Goal: Task Accomplishment & Management: Manage account settings

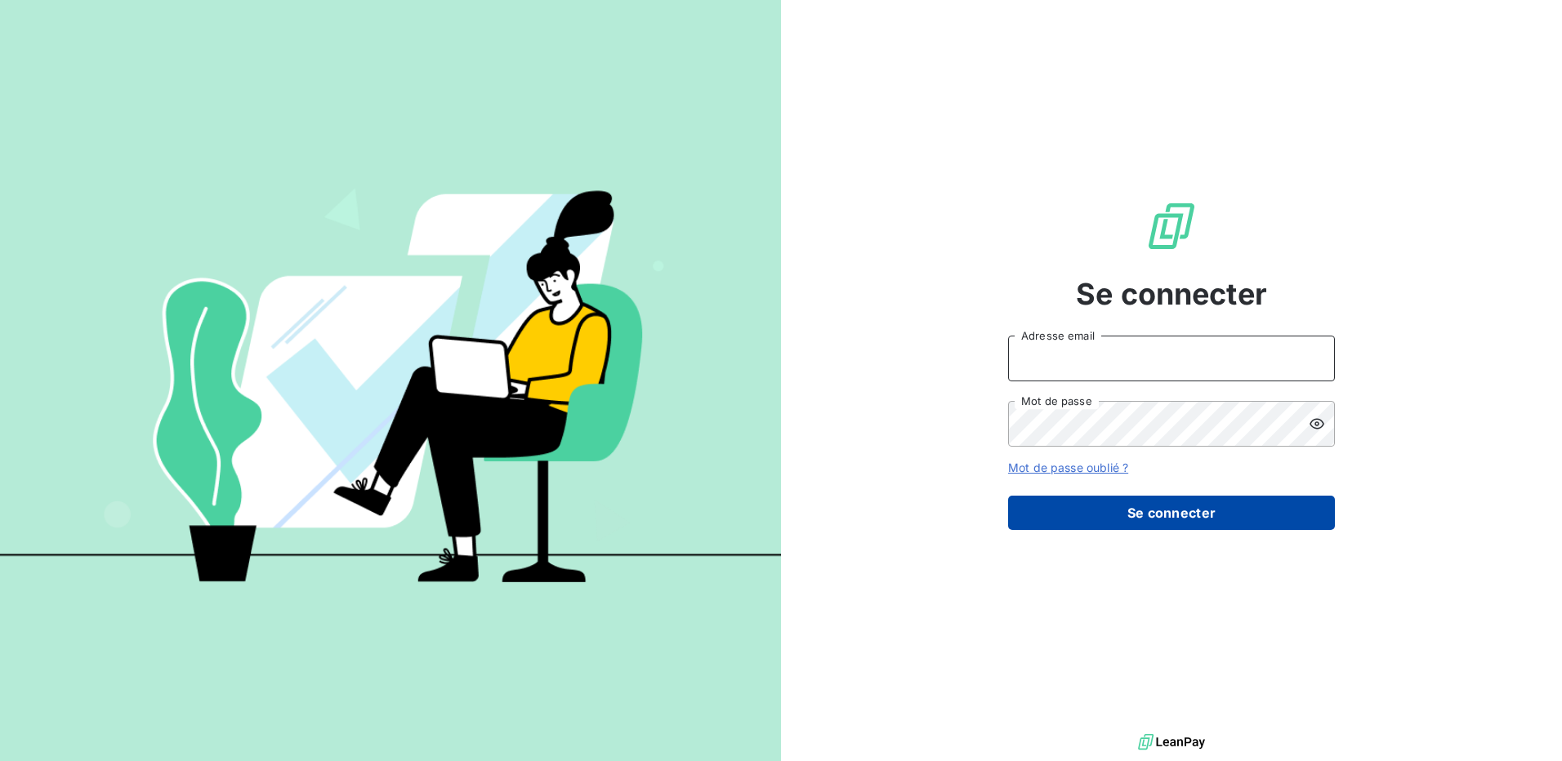
type input "[EMAIL_ADDRESS][DOMAIN_NAME]"
click at [1152, 505] on button "Se connecter" at bounding box center [1171, 513] width 327 height 34
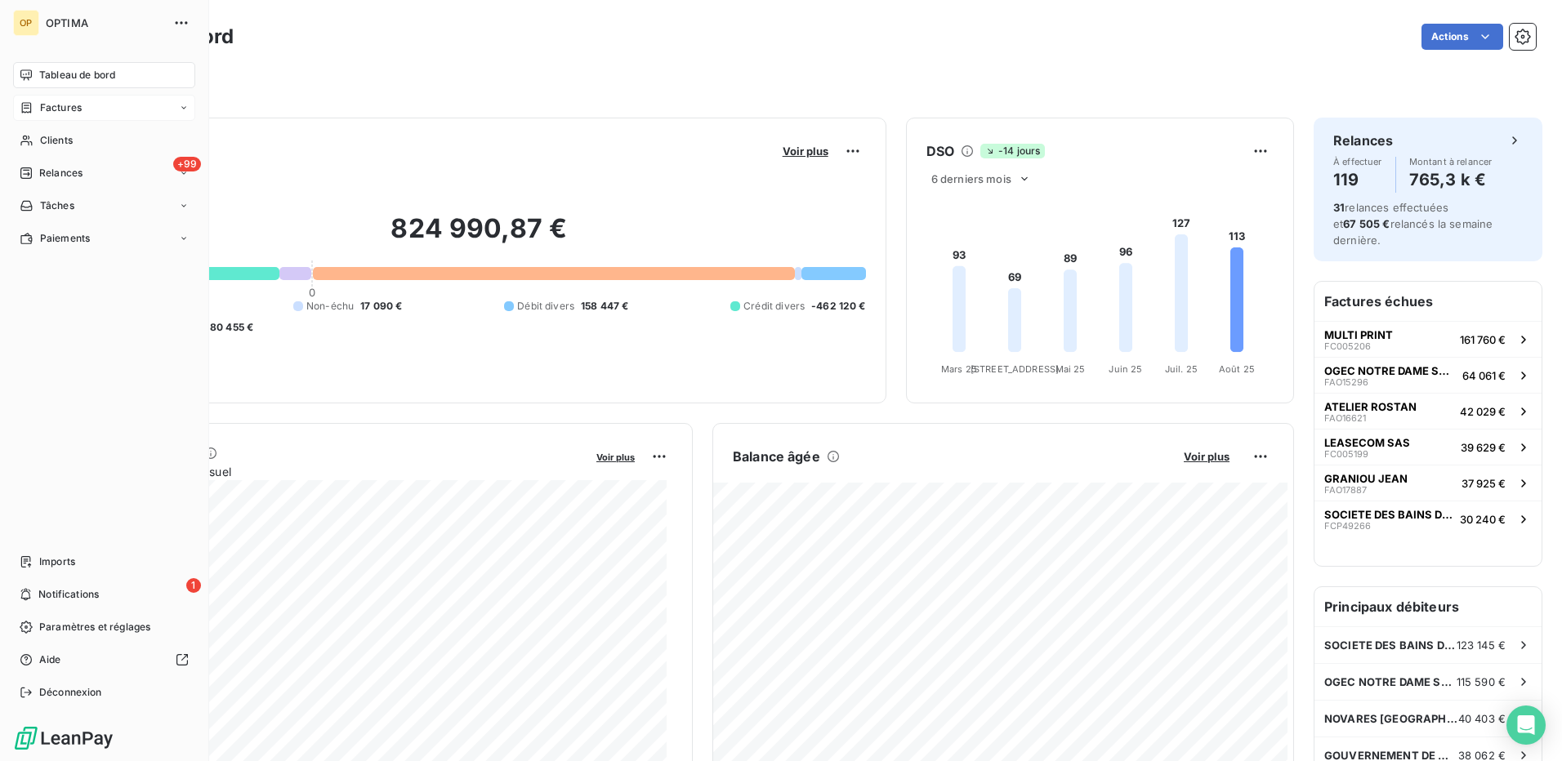
click at [60, 116] on div "Factures" at bounding box center [104, 108] width 182 height 26
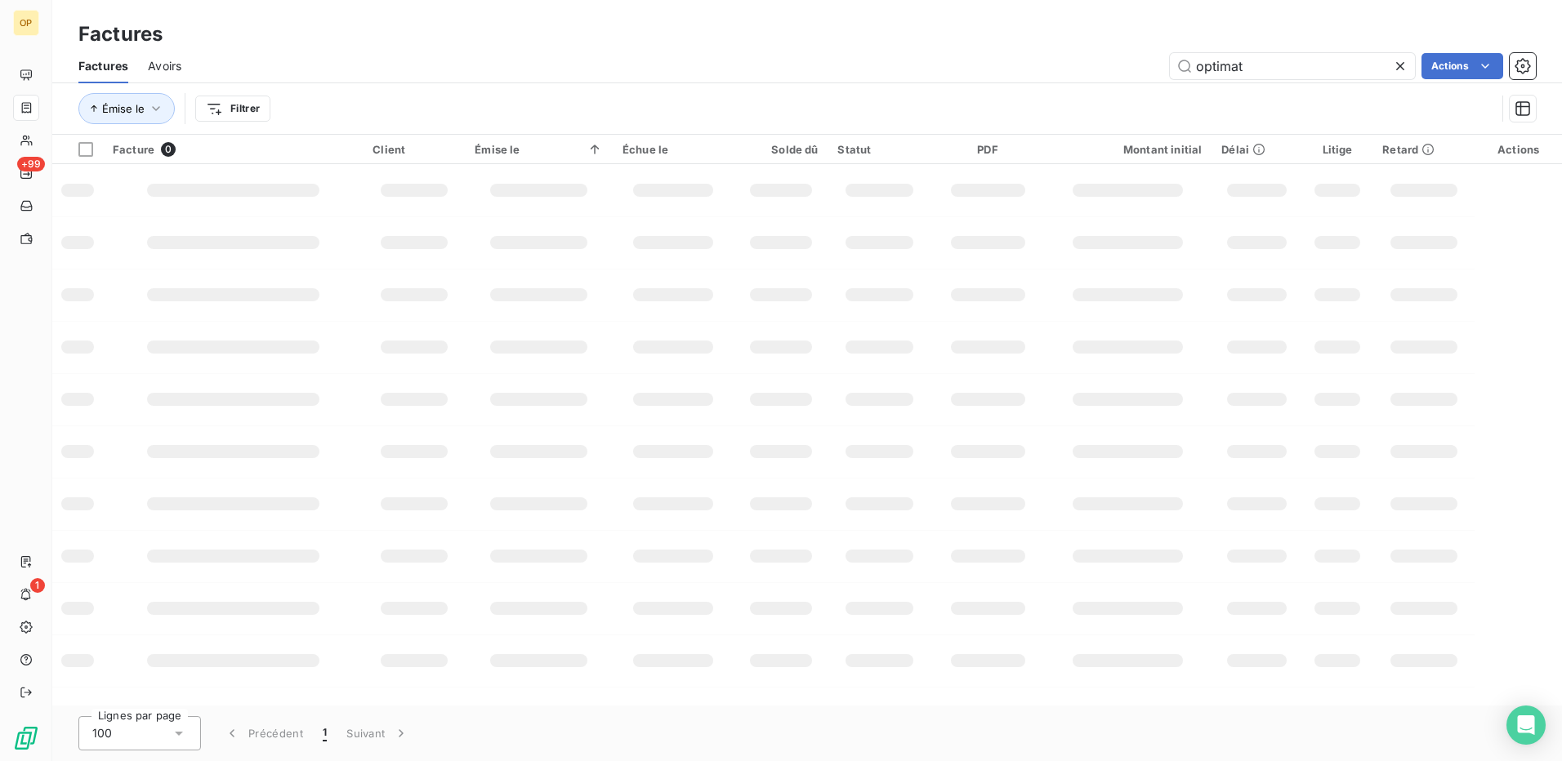
drag, startPoint x: 1303, startPoint y: 68, endPoint x: 999, endPoint y: 81, distance: 304.1
click at [999, 81] on div "Factures Avoirs optimat Actions" at bounding box center [806, 66] width 1509 height 34
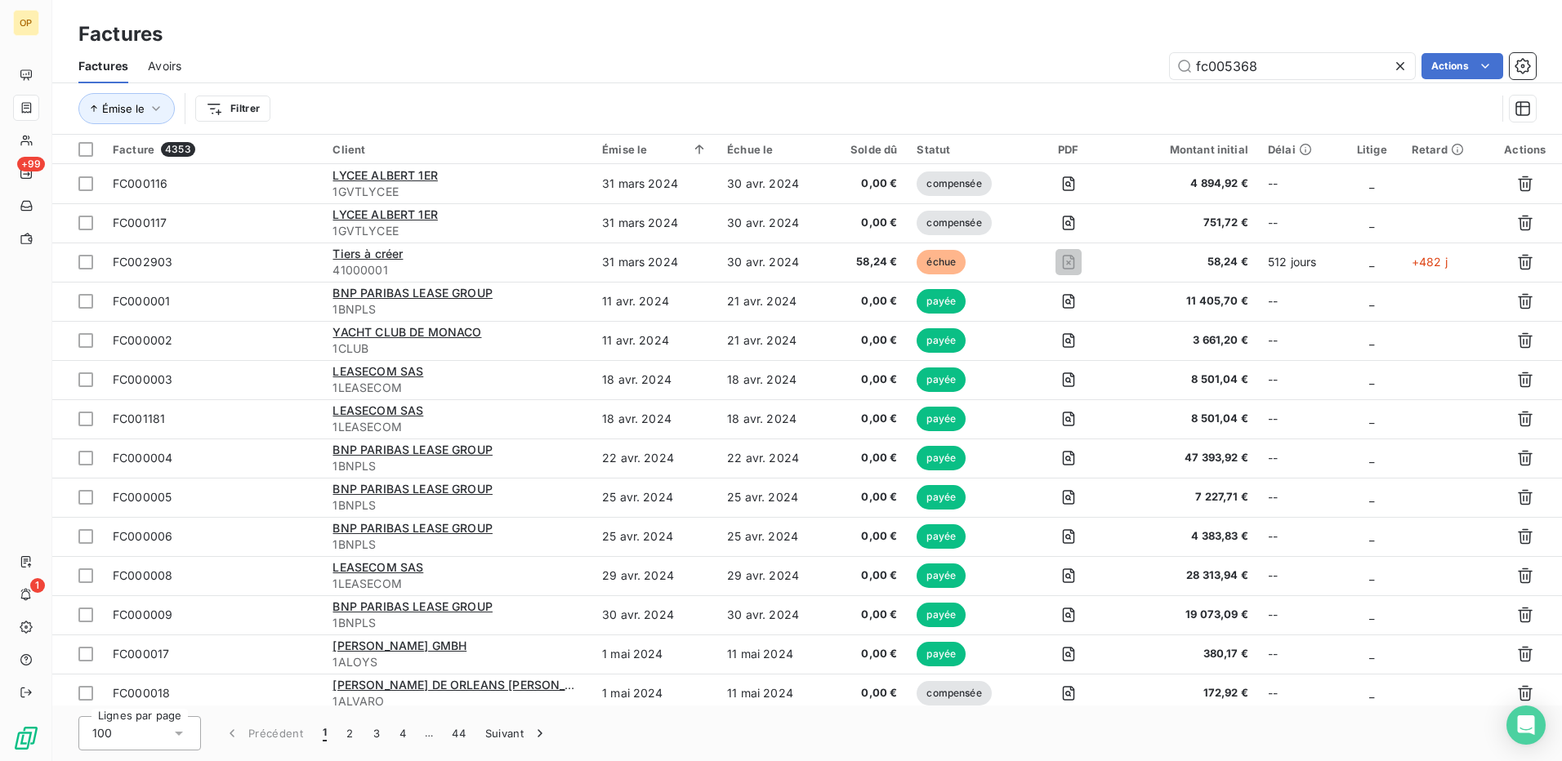
type input "fc005368"
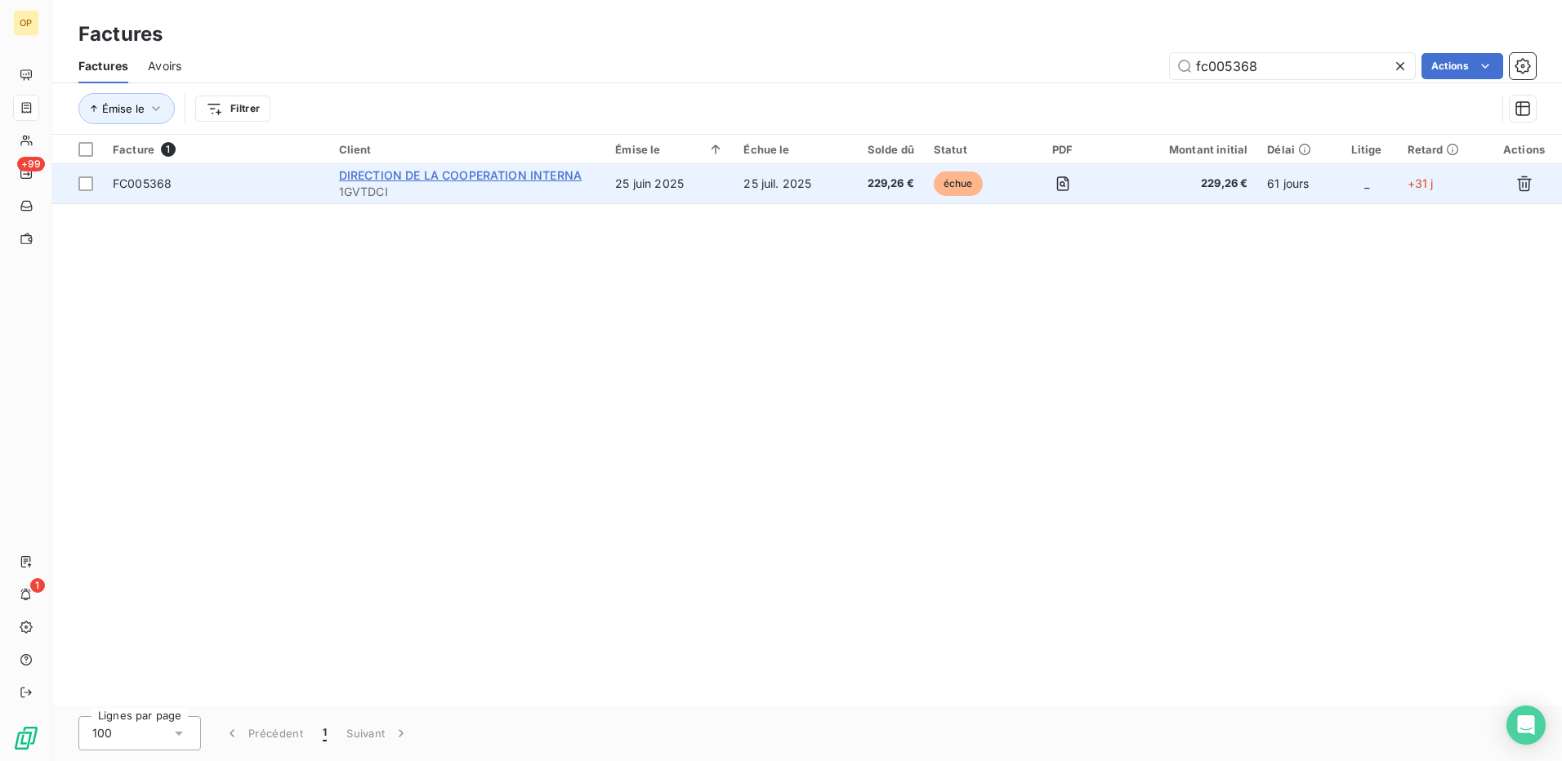
click at [409, 172] on span "DIRECTION DE LA COOPERATION INTERNA" at bounding box center [460, 175] width 243 height 14
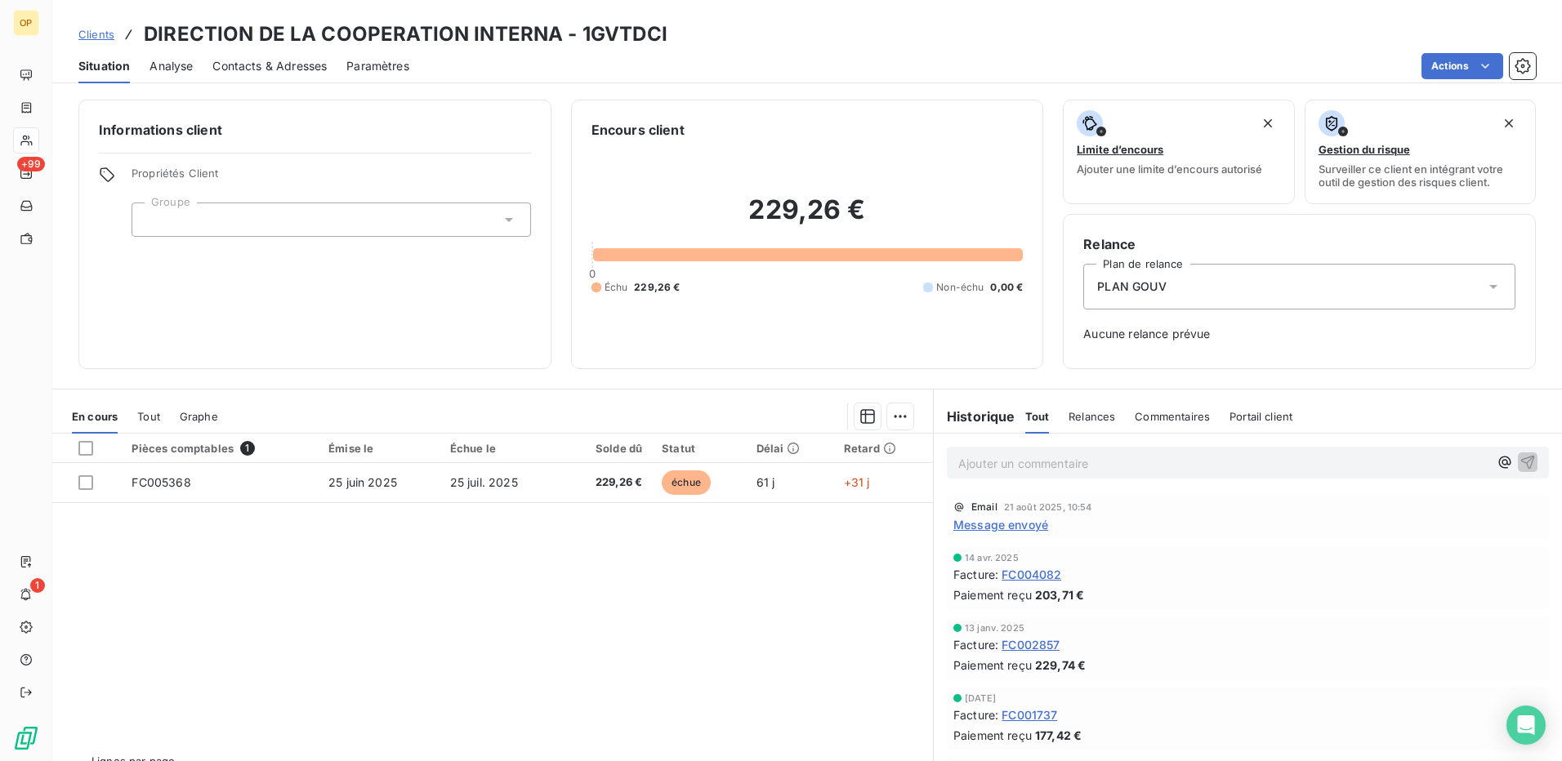
click at [89, 28] on span "Clients" at bounding box center [96, 34] width 36 height 13
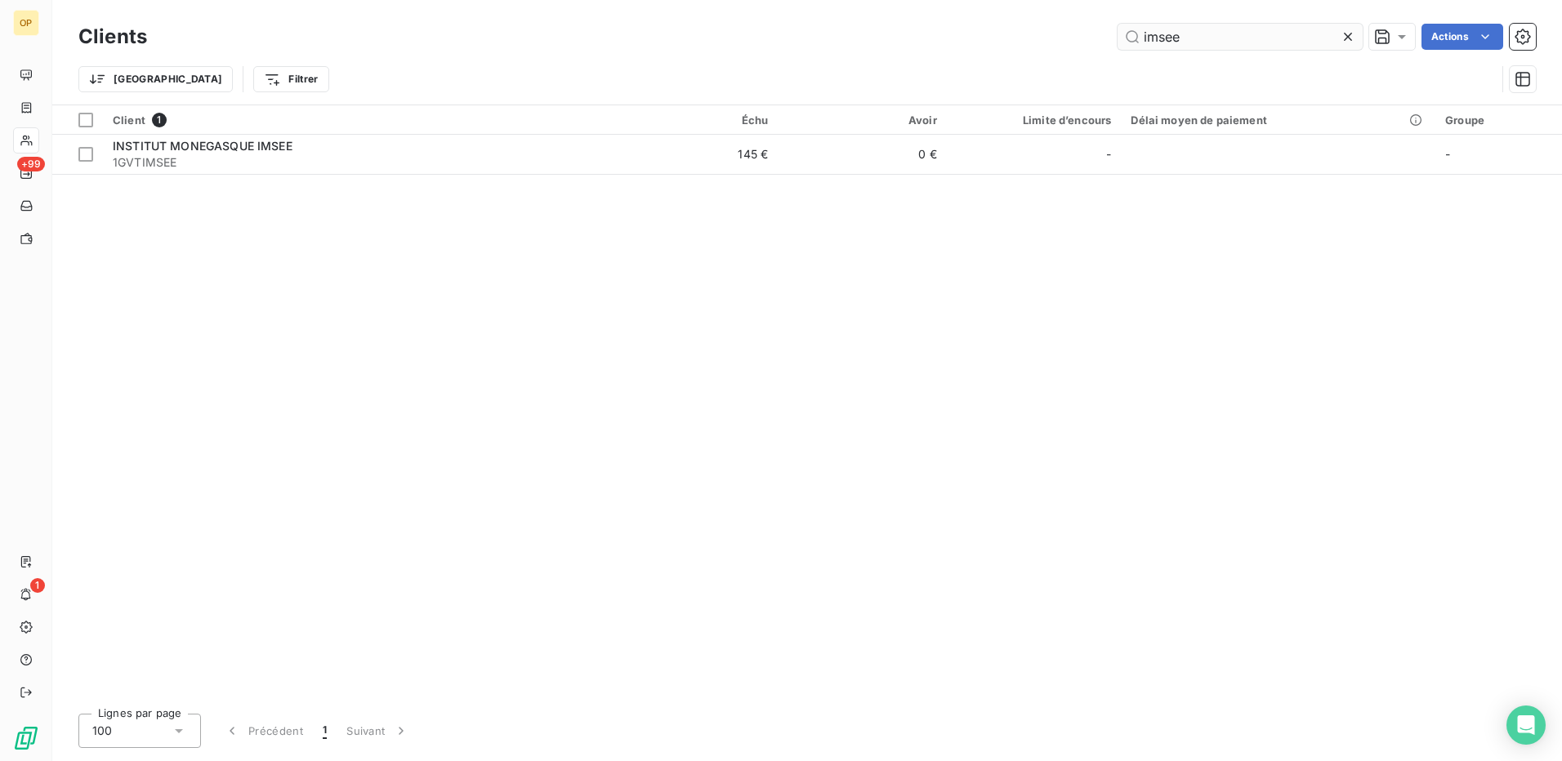
type input "imsee"
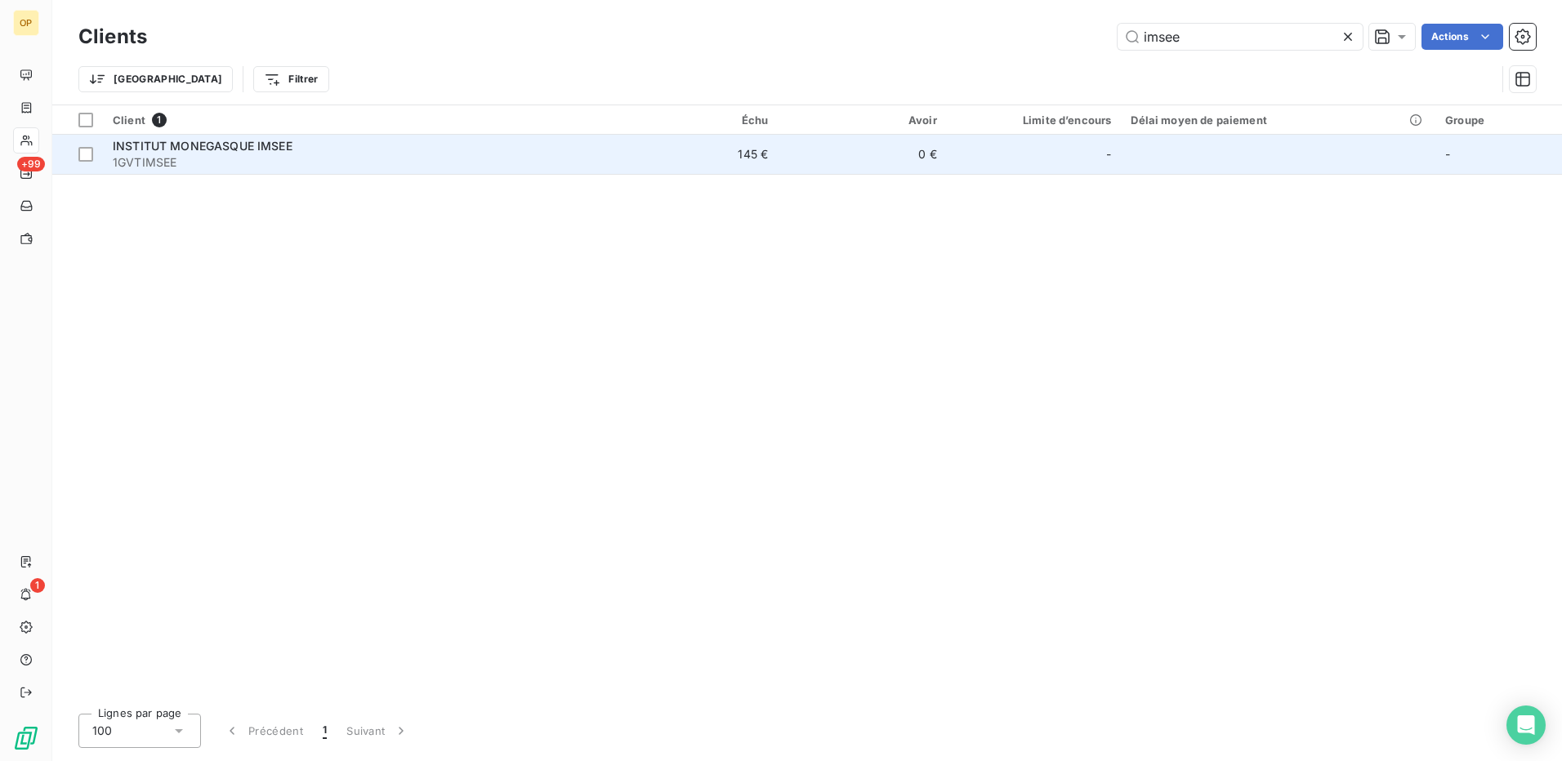
click at [747, 145] on td "145 €" at bounding box center [693, 154] width 169 height 39
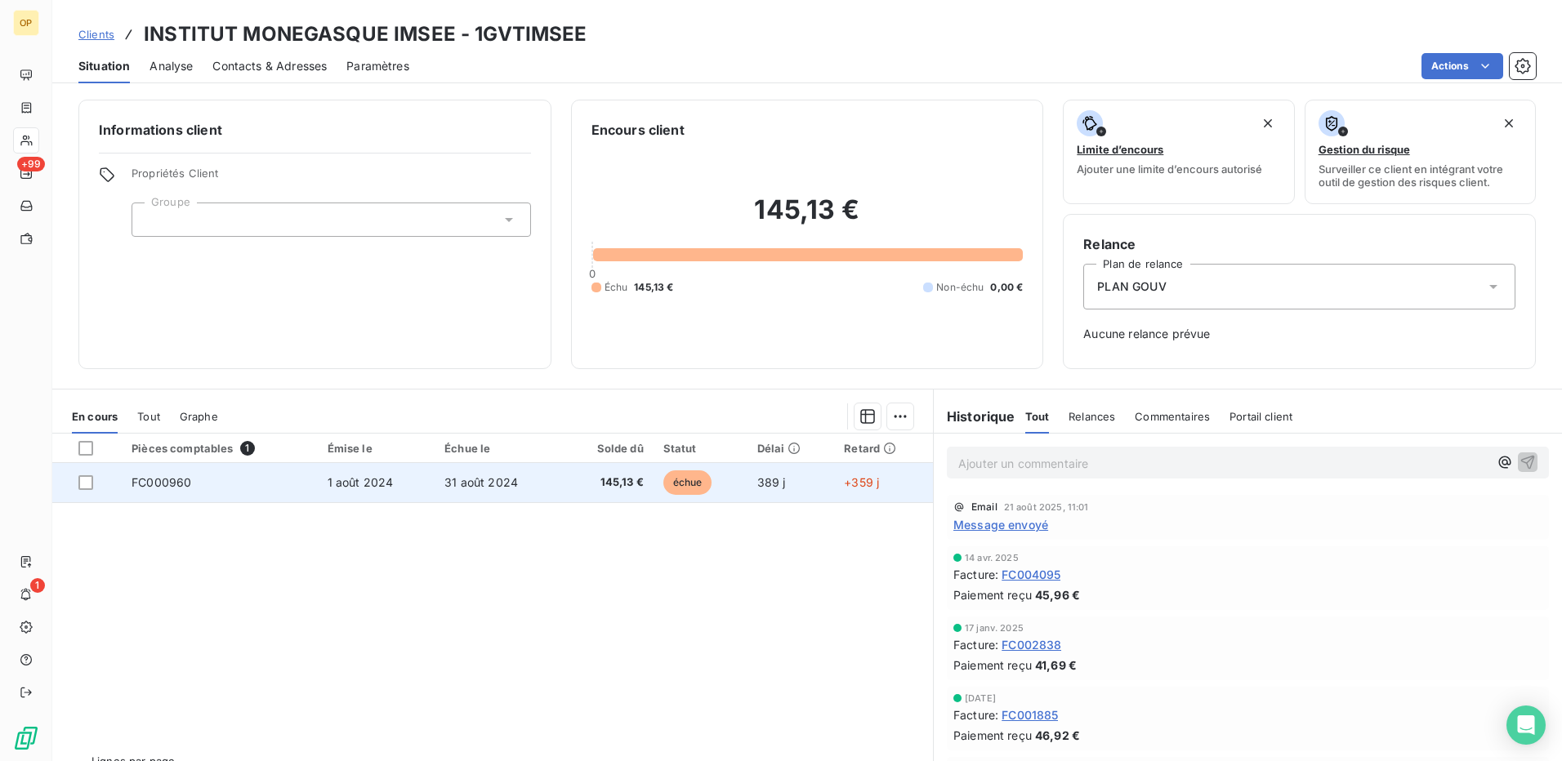
click at [465, 484] on span "31 août 2024" at bounding box center [481, 482] width 74 height 14
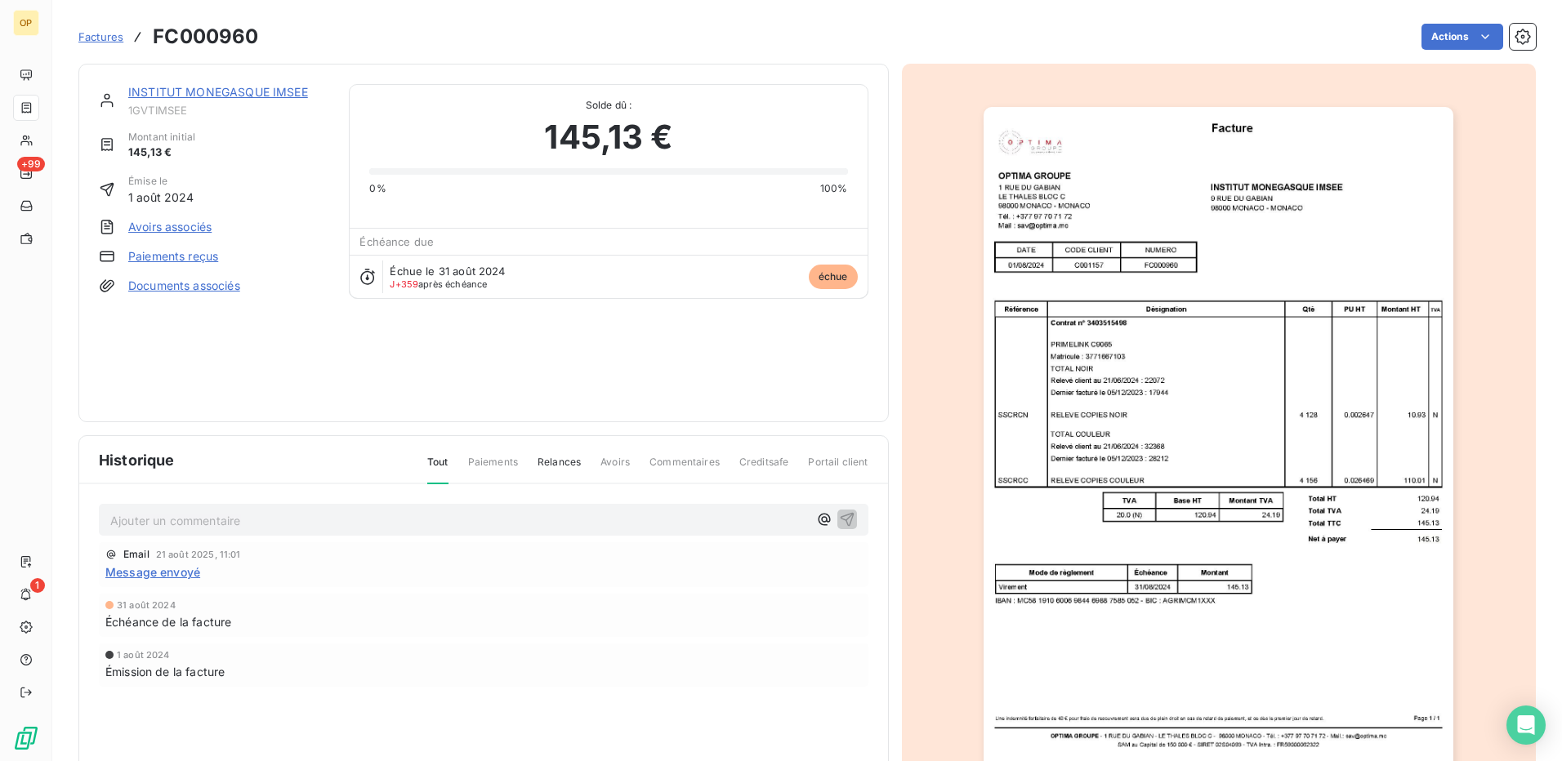
click at [244, 38] on h3 "FC000960" at bounding box center [205, 36] width 105 height 29
copy h3 "FC000960"
click at [556, 457] on span "Relances" at bounding box center [558, 469] width 43 height 28
click at [437, 456] on span "Tout" at bounding box center [437, 469] width 21 height 28
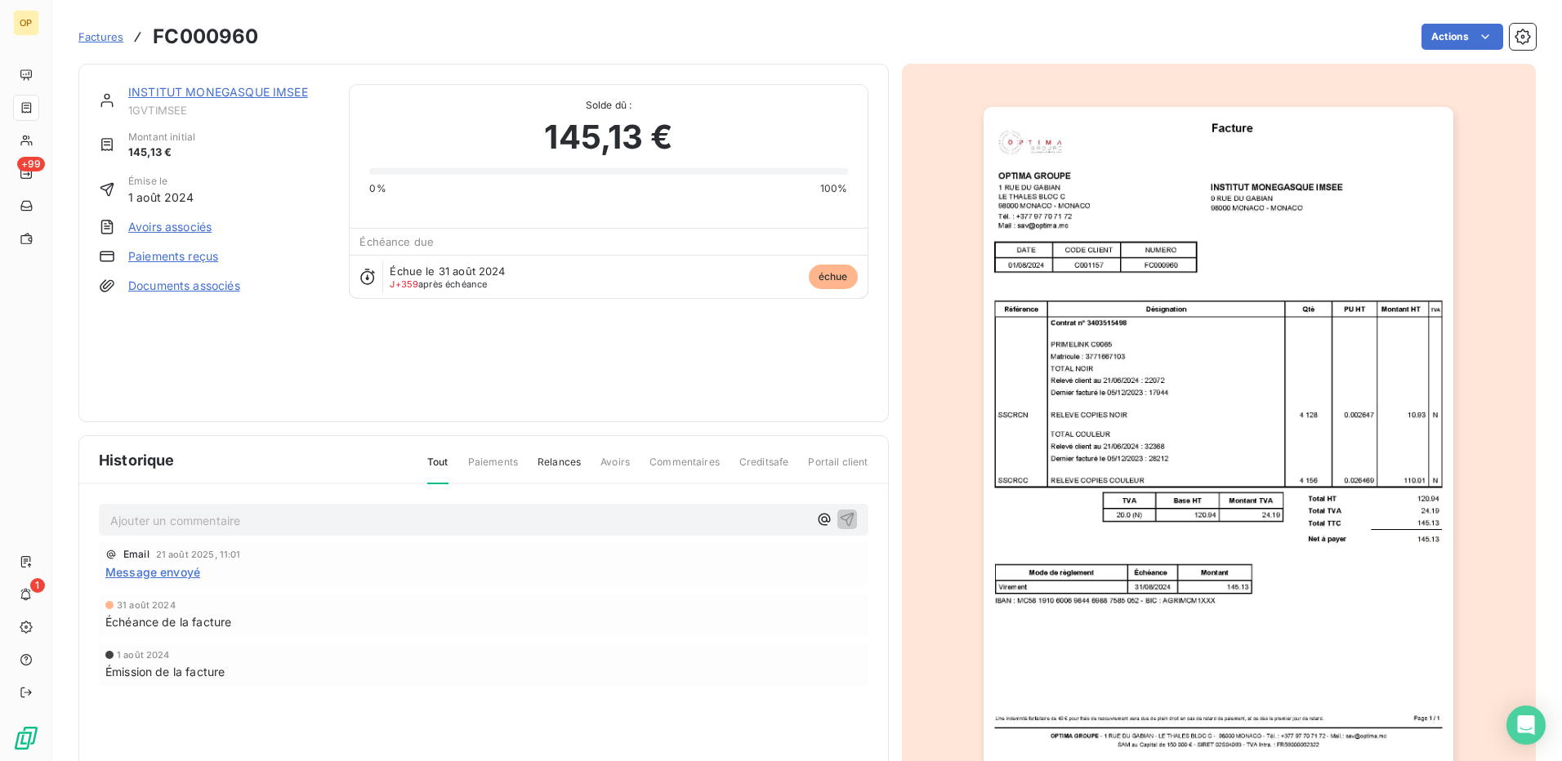
click at [560, 456] on span "Relances" at bounding box center [558, 469] width 43 height 28
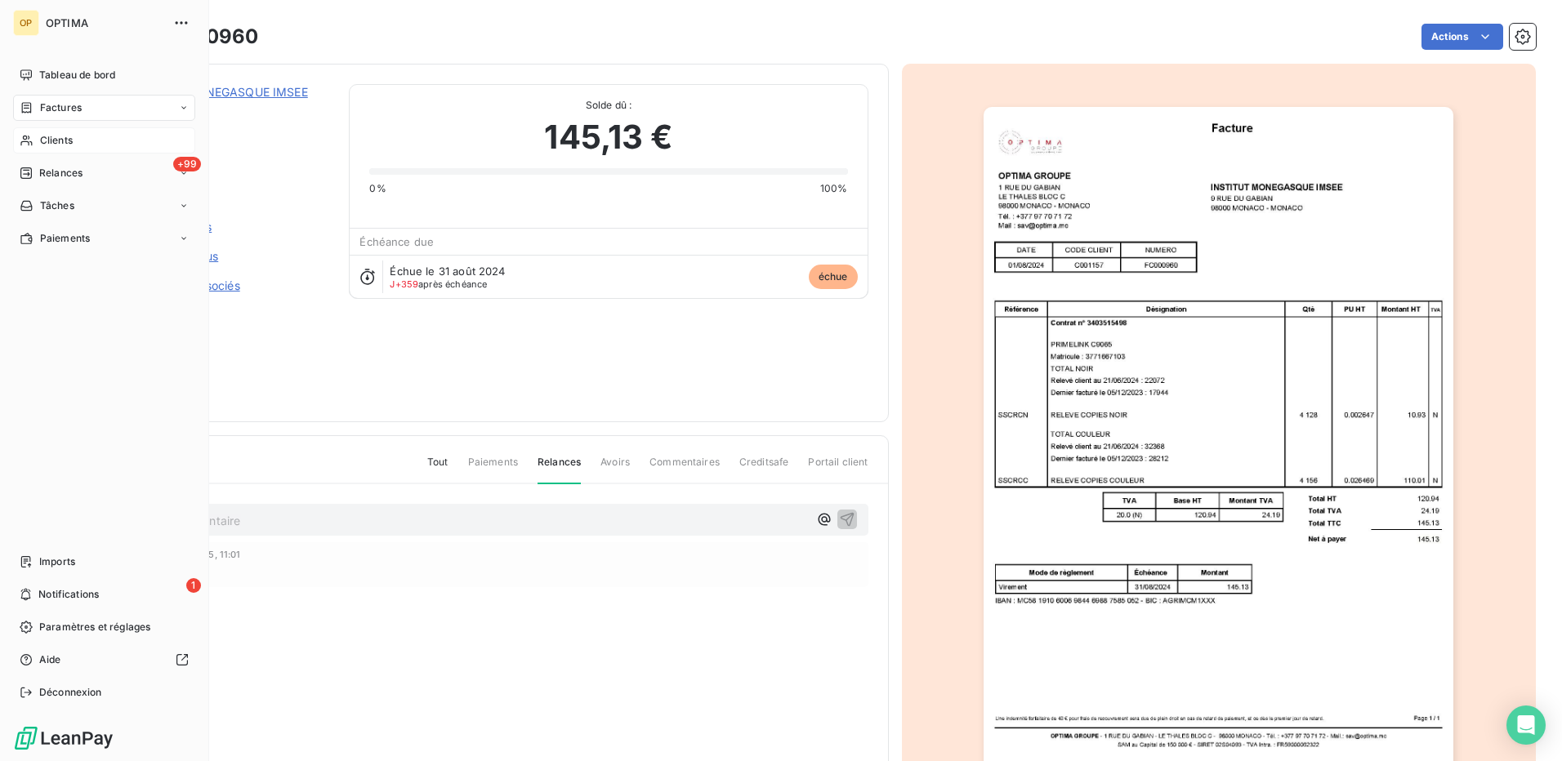
drag, startPoint x: 36, startPoint y: 141, endPoint x: 134, endPoint y: 140, distance: 98.0
click at [36, 141] on div "Clients" at bounding box center [104, 140] width 182 height 26
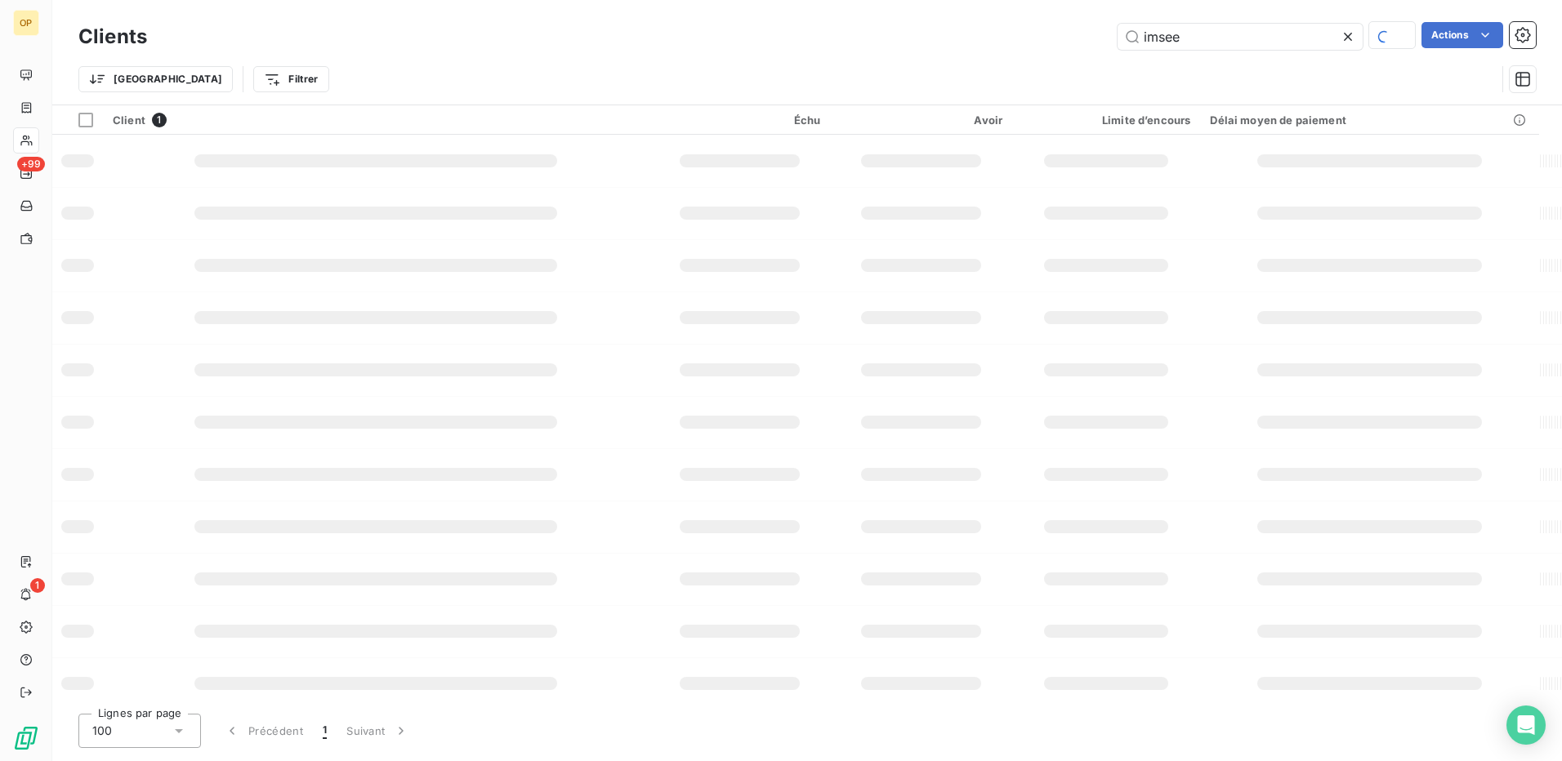
click at [1345, 37] on icon at bounding box center [1348, 37] width 16 height 16
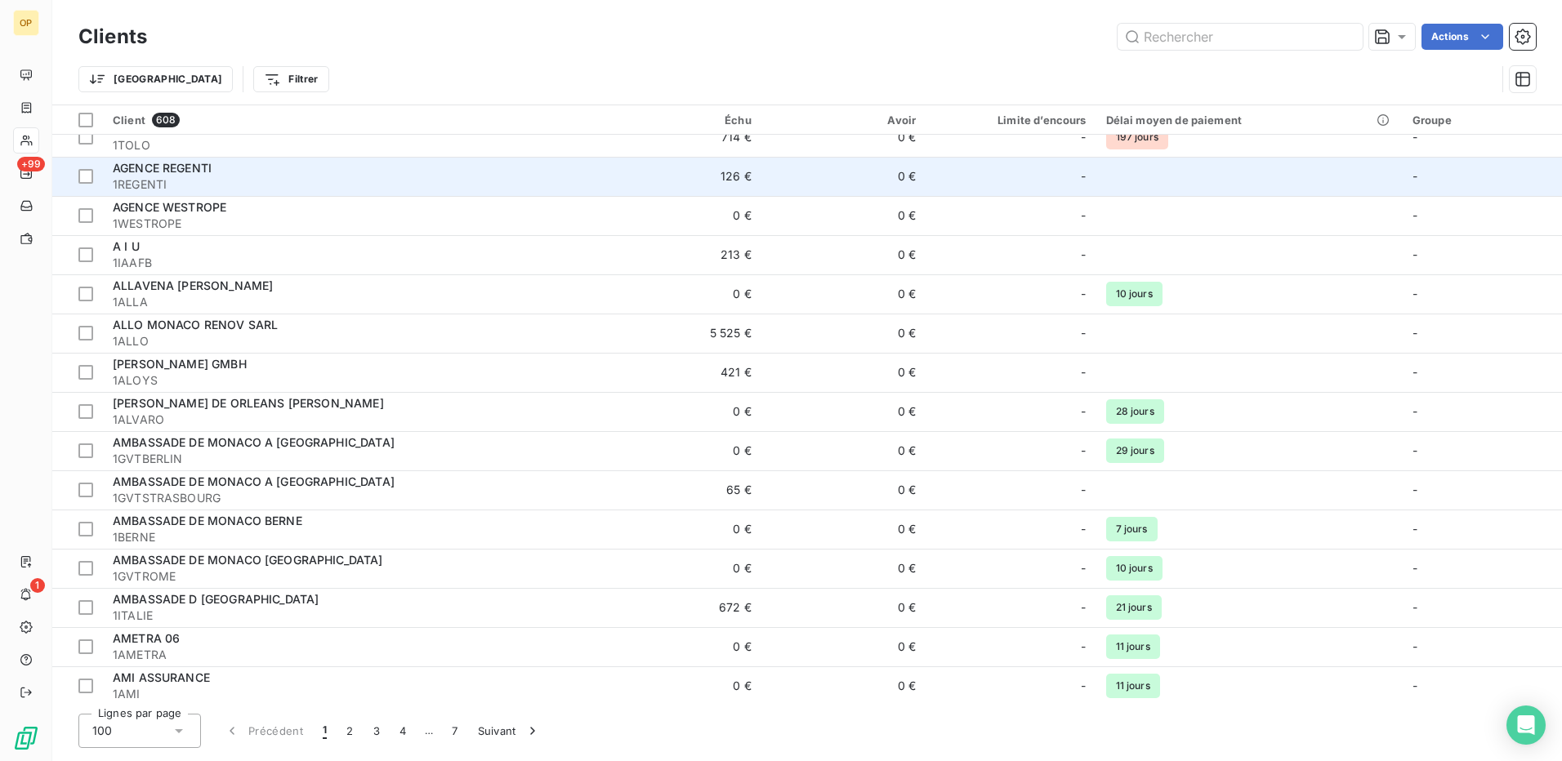
scroll to position [980, 0]
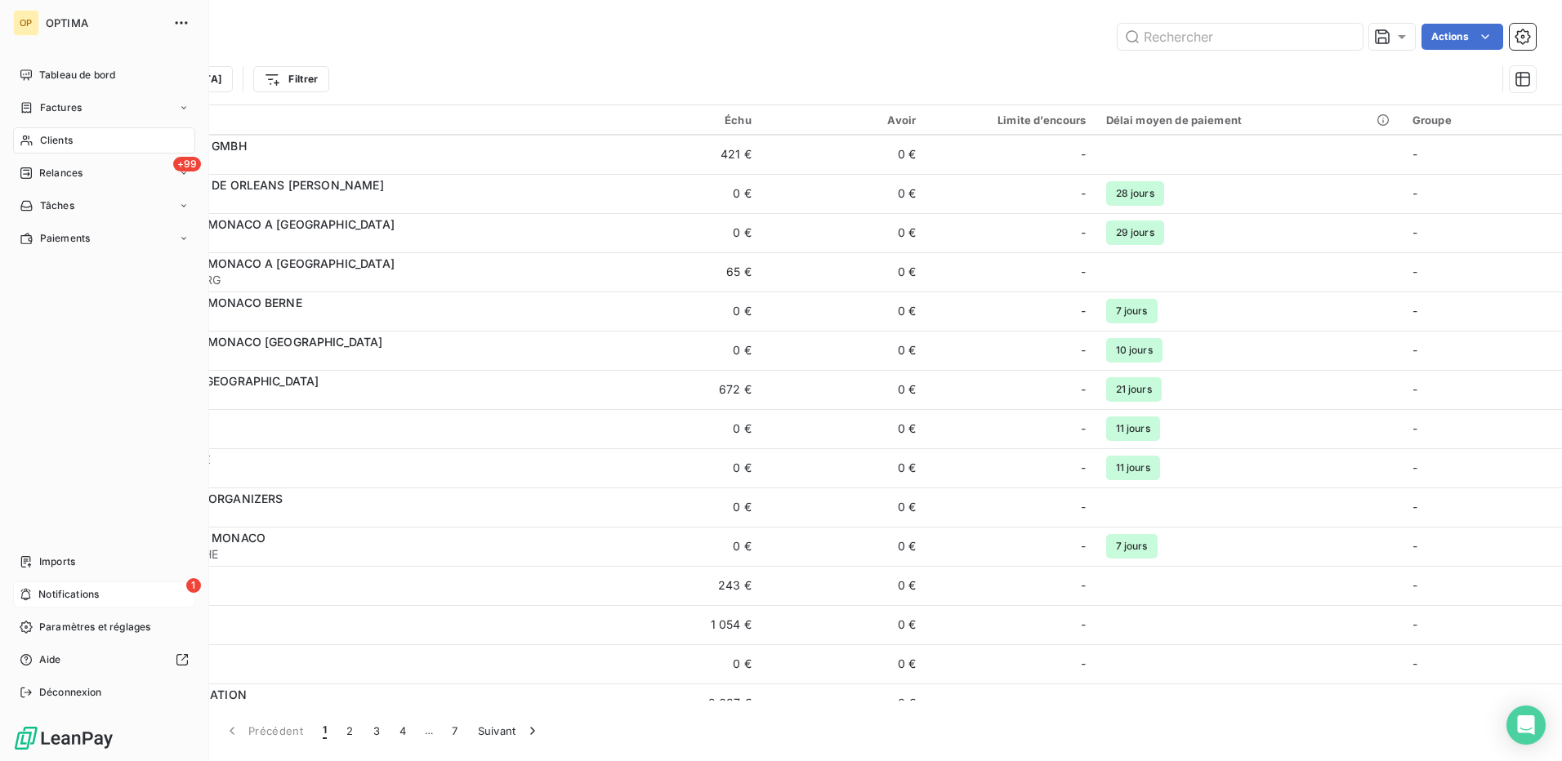
click at [55, 586] on div "1 Notifications" at bounding box center [104, 595] width 182 height 26
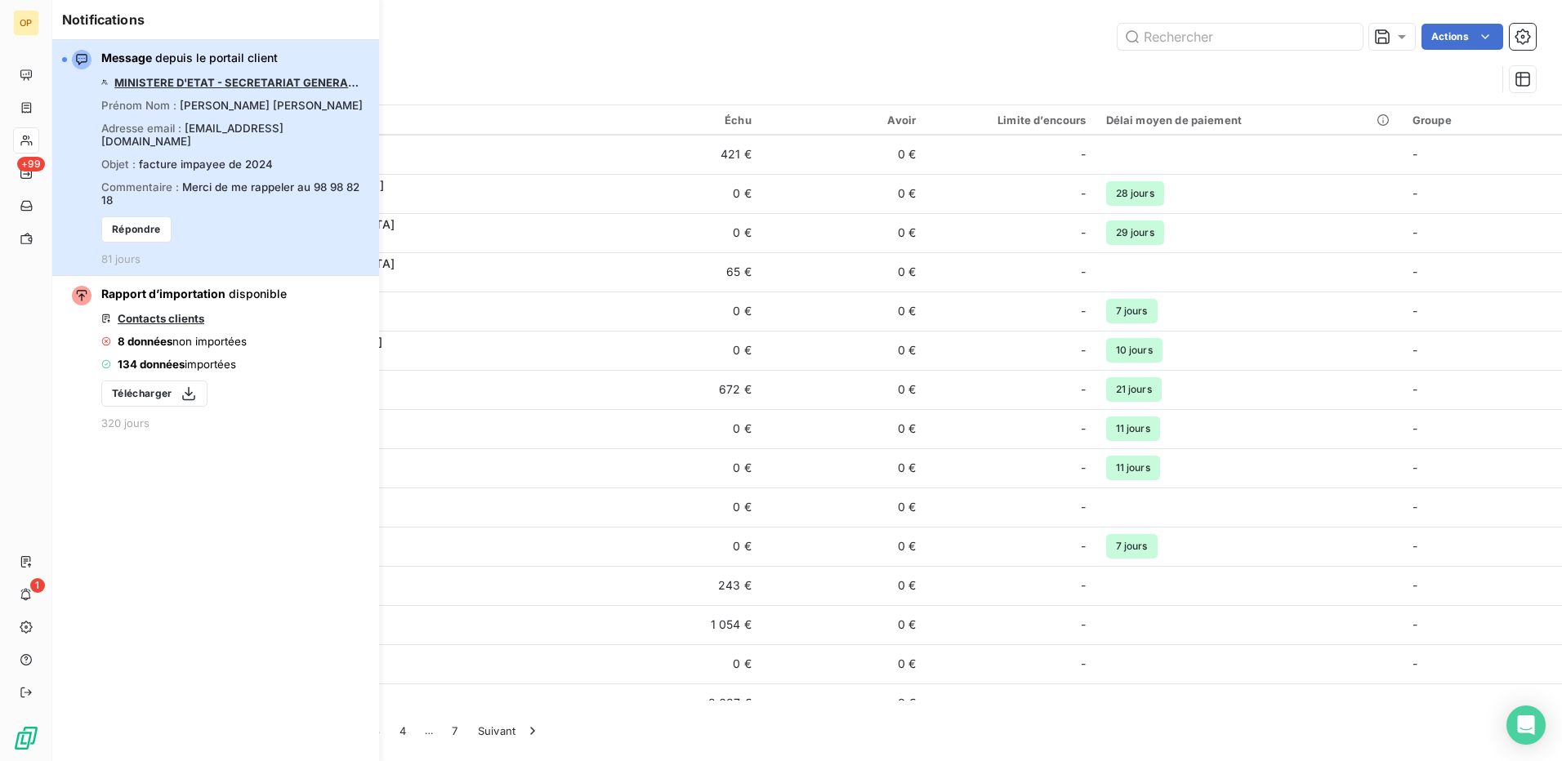
click at [235, 54] on span "Message depuis le portail client" at bounding box center [189, 58] width 176 height 16
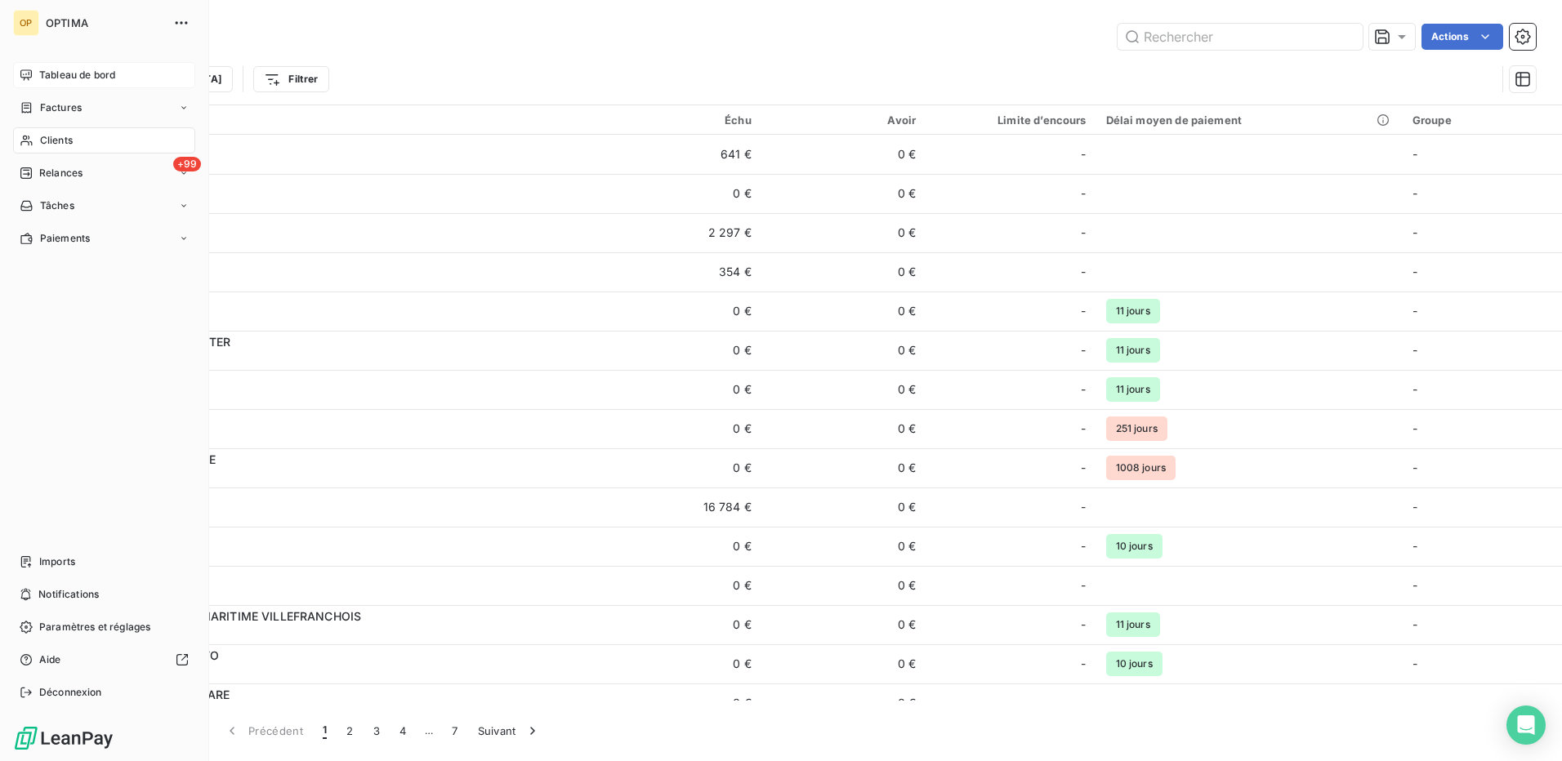
click at [36, 66] on div "Tableau de bord" at bounding box center [104, 75] width 182 height 26
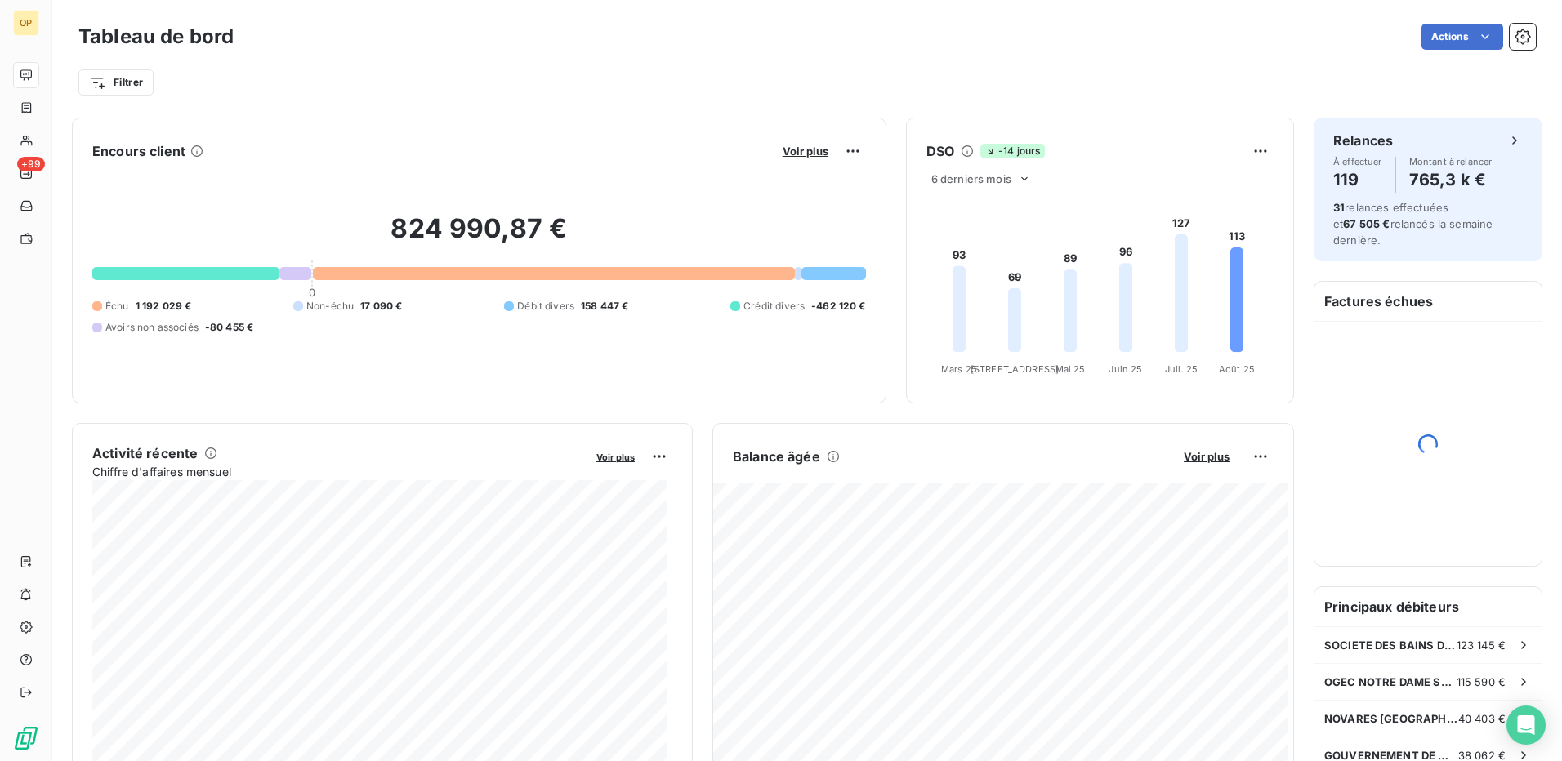
click at [685, 68] on div "Filtrer" at bounding box center [806, 82] width 1457 height 31
